Goal: Information Seeking & Learning: Learn about a topic

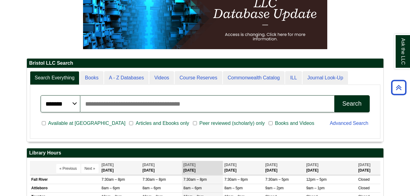
scroll to position [97, 0]
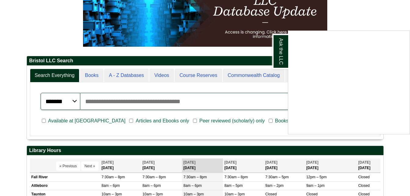
click at [131, 76] on div "Ask the LLC" at bounding box center [205, 98] width 410 height 196
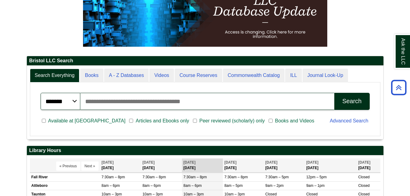
scroll to position [74, 356]
click at [175, 97] on input "Search articles, books, journals & more" at bounding box center [207, 101] width 254 height 17
click at [334, 93] on button "Search" at bounding box center [351, 101] width 35 height 17
drag, startPoint x: 171, startPoint y: 100, endPoint x: 77, endPoint y: 104, distance: 93.4
click at [77, 104] on div "**********" at bounding box center [205, 101] width 329 height 17
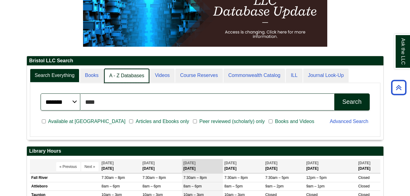
scroll to position [3, 3]
click at [122, 77] on link "A - Z Databases" at bounding box center [126, 76] width 45 height 14
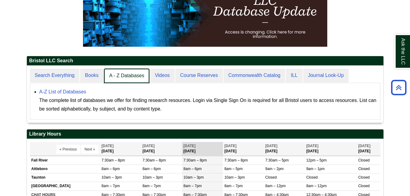
click at [128, 76] on link "A - Z Databases" at bounding box center [126, 76] width 45 height 14
click at [128, 77] on link "A - Z Databases" at bounding box center [126, 76] width 45 height 14
click at [123, 78] on link "A - Z Databases" at bounding box center [126, 76] width 45 height 14
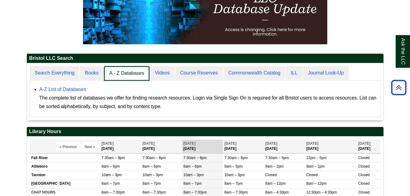
scroll to position [57, 356]
click at [121, 75] on link "A - Z Databases" at bounding box center [126, 73] width 45 height 14
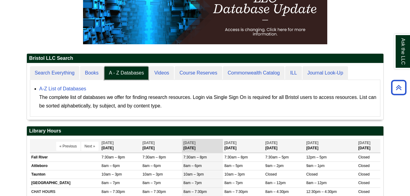
scroll to position [56, 356]
click at [62, 85] on div "A-Z List of Databases The complete list of databases we offer for finding resea…" at bounding box center [207, 98] width 337 height 26
click at [62, 87] on link "A-Z List of Databases" at bounding box center [62, 88] width 47 height 5
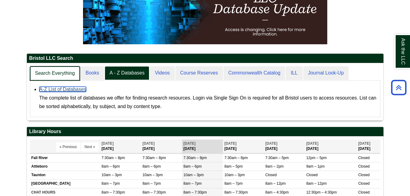
scroll to position [57, 356]
click at [52, 74] on link "Search Everything" at bounding box center [55, 73] width 50 height 14
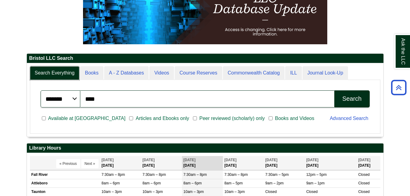
scroll to position [74, 356]
click at [127, 99] on input "****" at bounding box center [207, 98] width 254 height 17
drag, startPoint x: 127, startPoint y: 99, endPoint x: 72, endPoint y: 101, distance: 54.7
click at [72, 101] on div "******* ***** ****** Search articles, books, journals & more **** Search" at bounding box center [205, 98] width 329 height 17
type input "**********"
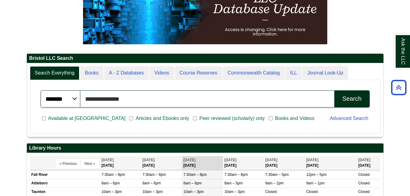
click at [334, 90] on button "Search" at bounding box center [351, 98] width 35 height 17
